Goal: Understand process/instructions: Learn how to perform a task or action

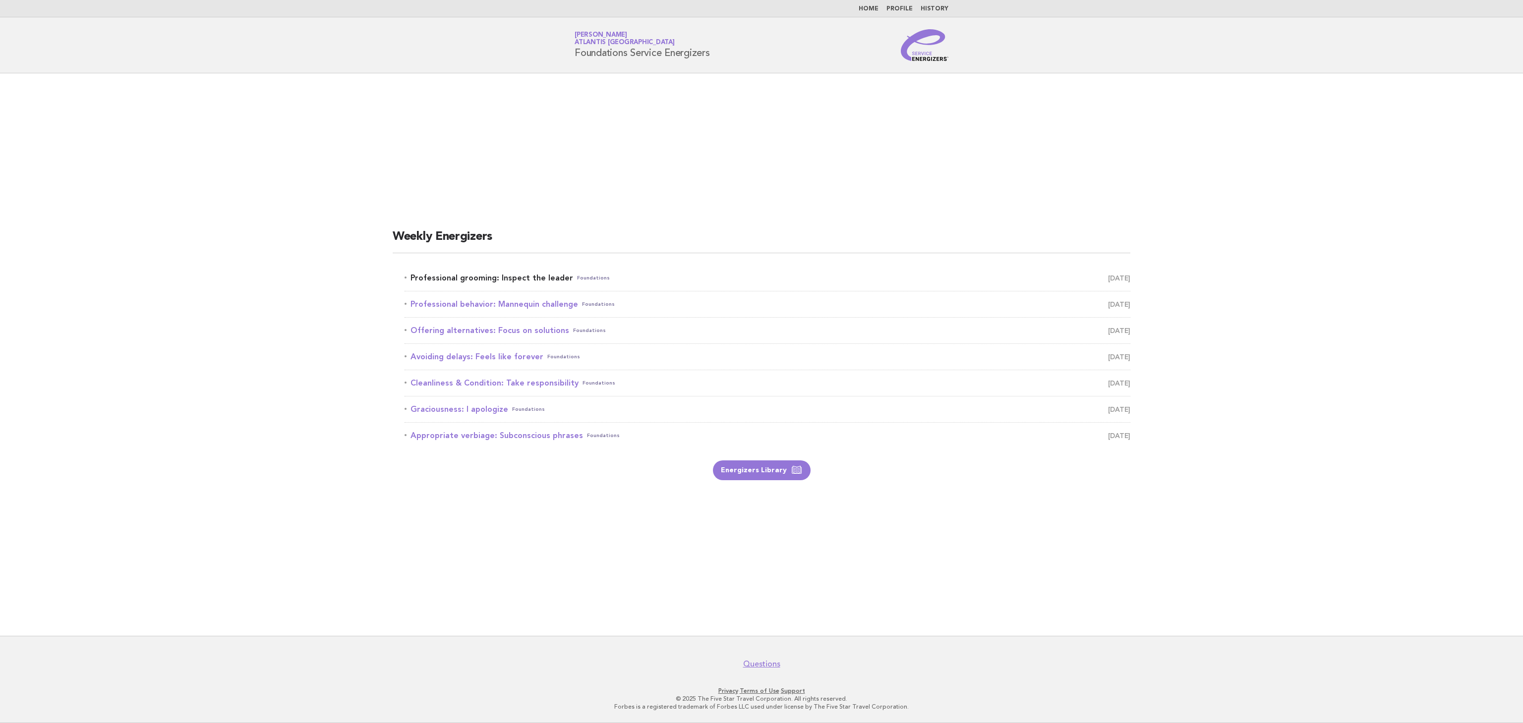
click at [516, 278] on link "Professional grooming: Inspect the leader Foundations [DATE]" at bounding box center [767, 278] width 726 height 14
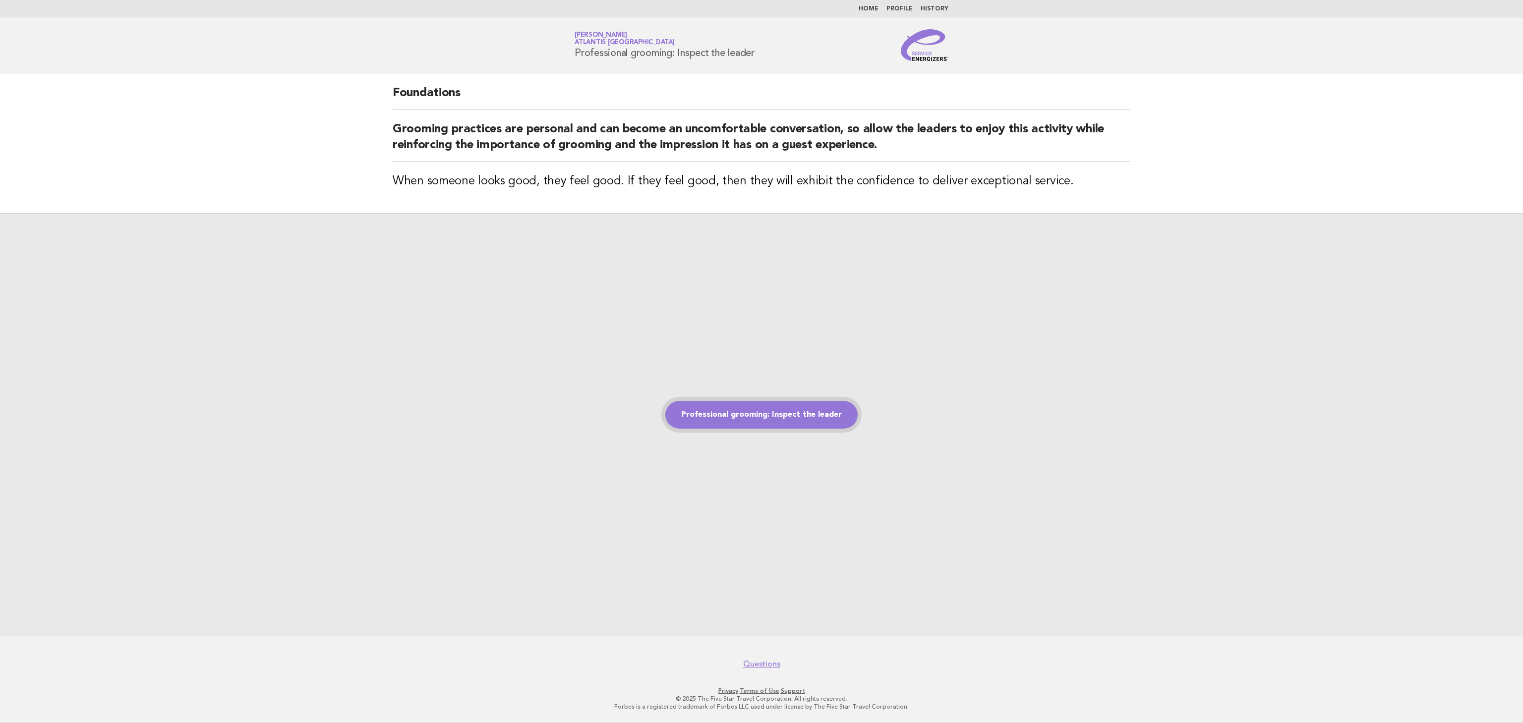
click at [743, 412] on link "Professional grooming: Inspect the leader" at bounding box center [761, 415] width 192 height 28
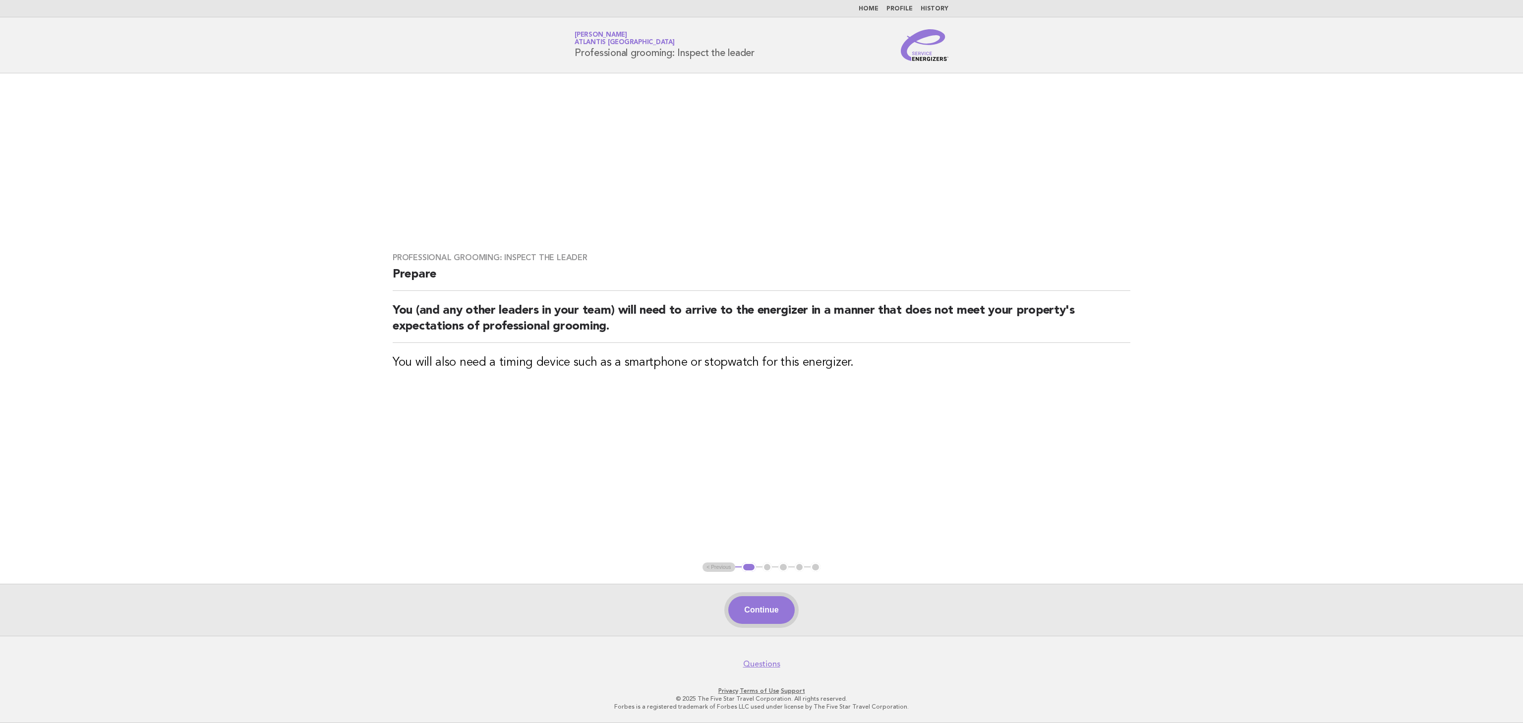
click at [746, 622] on button "Continue" at bounding box center [761, 610] width 66 height 28
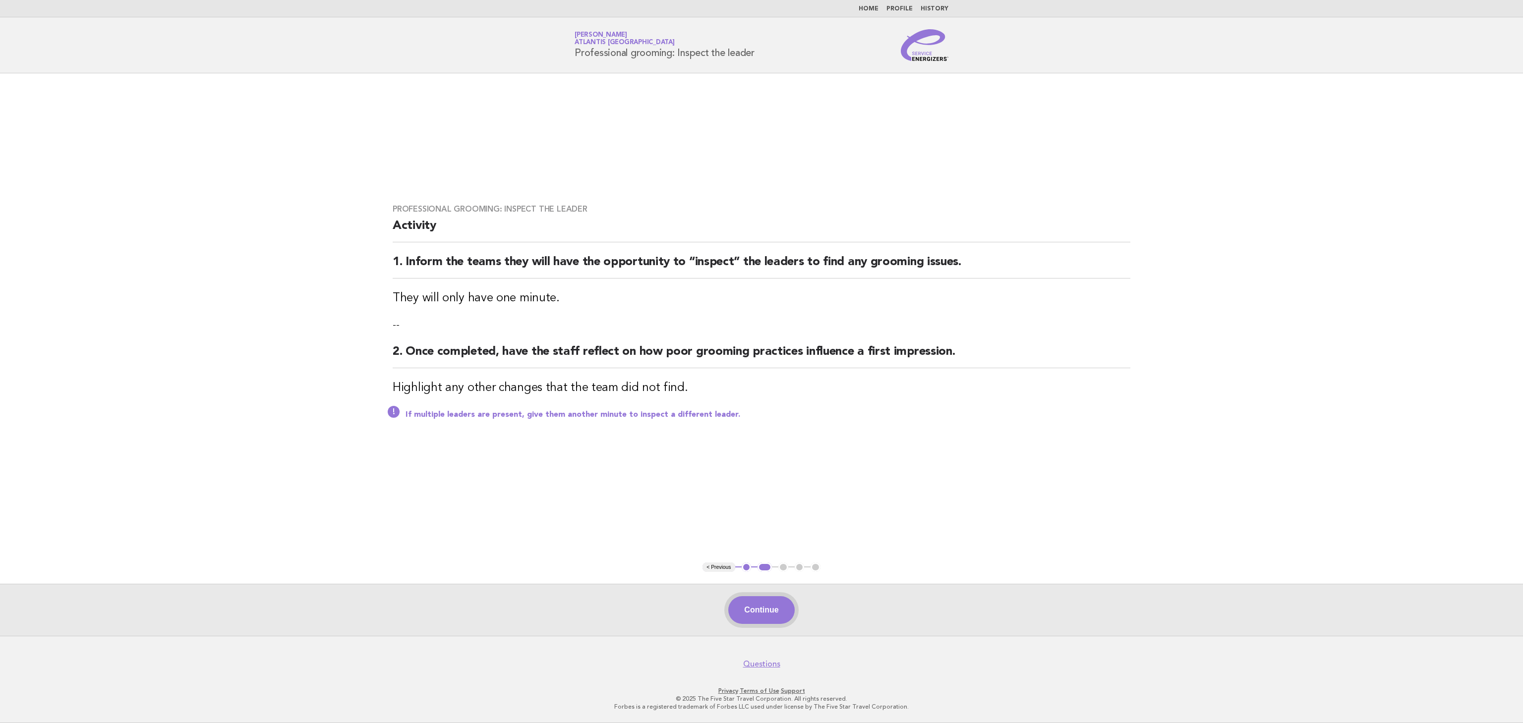
click at [760, 612] on button "Continue" at bounding box center [761, 610] width 66 height 28
